Goal: Task Accomplishment & Management: Manage account settings

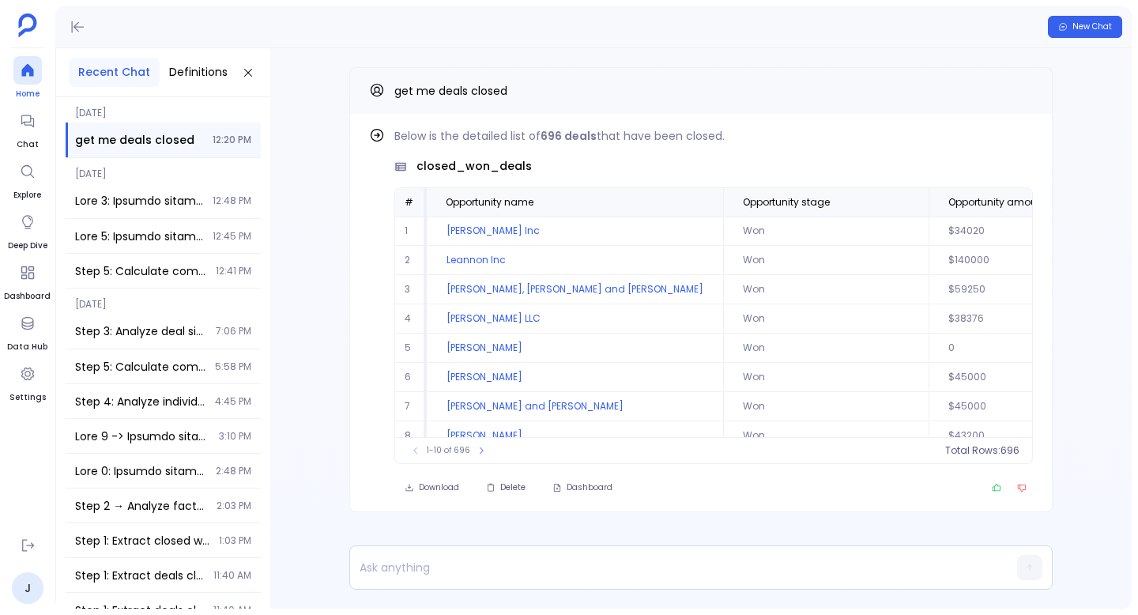
click at [26, 62] on icon at bounding box center [28, 70] width 16 height 16
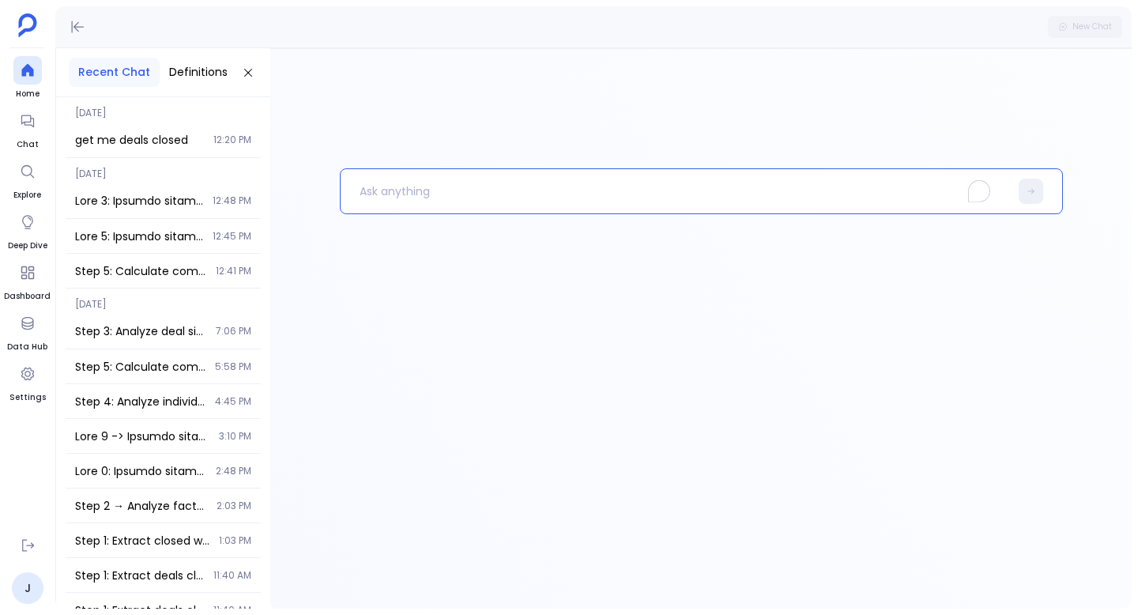
click at [522, 197] on p "To enrich screen reader interactions, please activate Accessibility in Grammarl…" at bounding box center [675, 191] width 669 height 41
click at [31, 548] on icon at bounding box center [28, 546] width 16 height 16
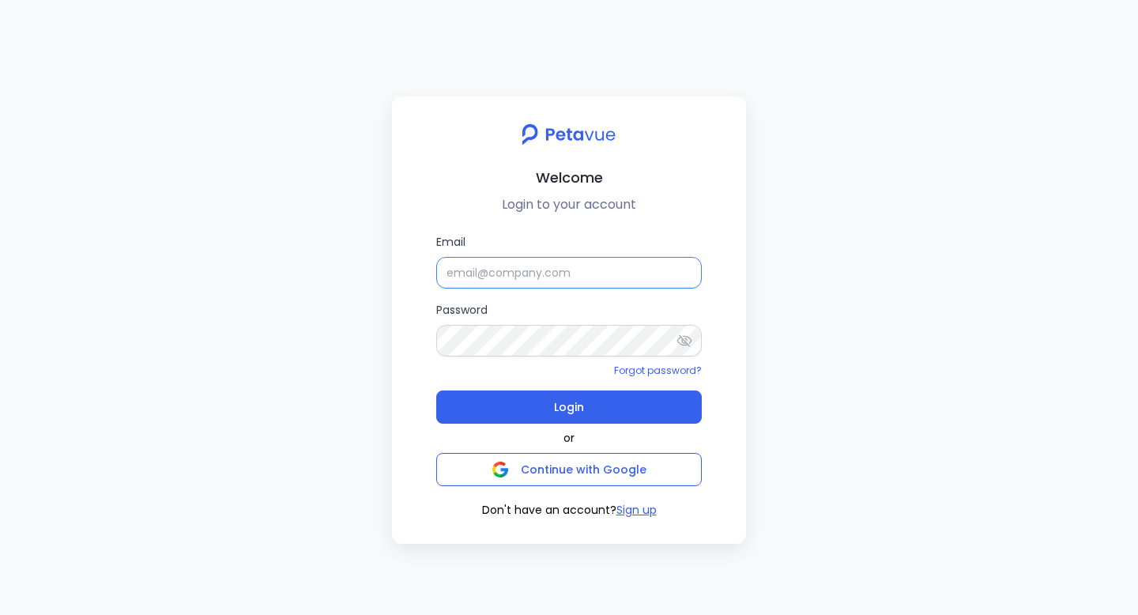
type input "[EMAIL_ADDRESS][DOMAIN_NAME]"
click at [568, 277] on input "[EMAIL_ADDRESS][DOMAIN_NAME]" at bounding box center [569, 273] width 266 height 32
type input "[PERSON_NAME][EMAIL_ADDRESS][PERSON_NAME][DOMAIN_NAME]"
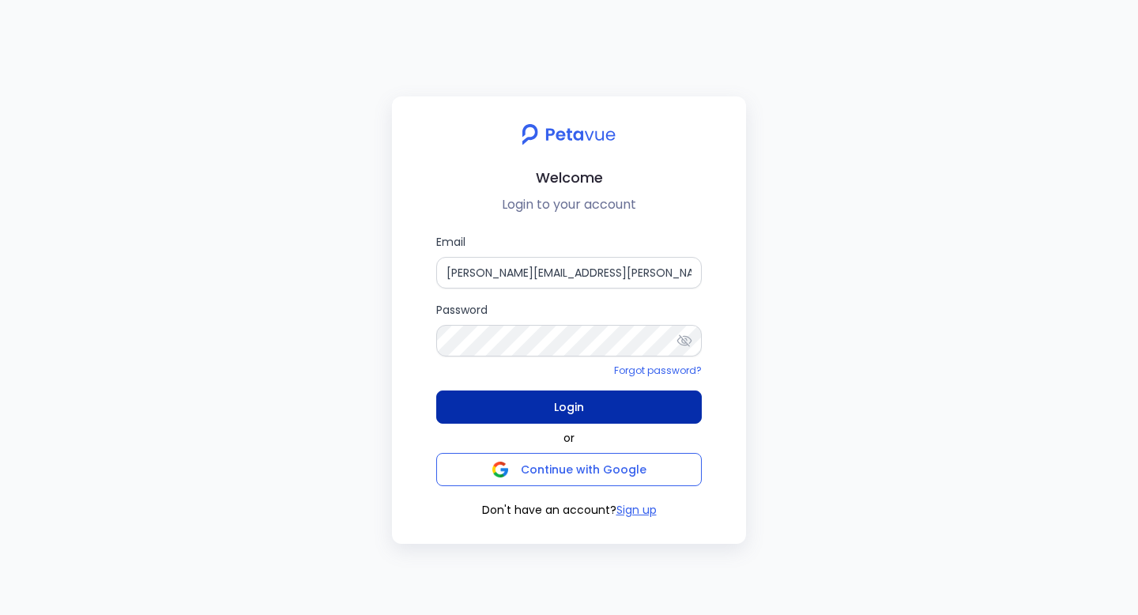
click at [572, 414] on span "Login" at bounding box center [569, 407] width 30 height 22
